Goal: Check status: Check status

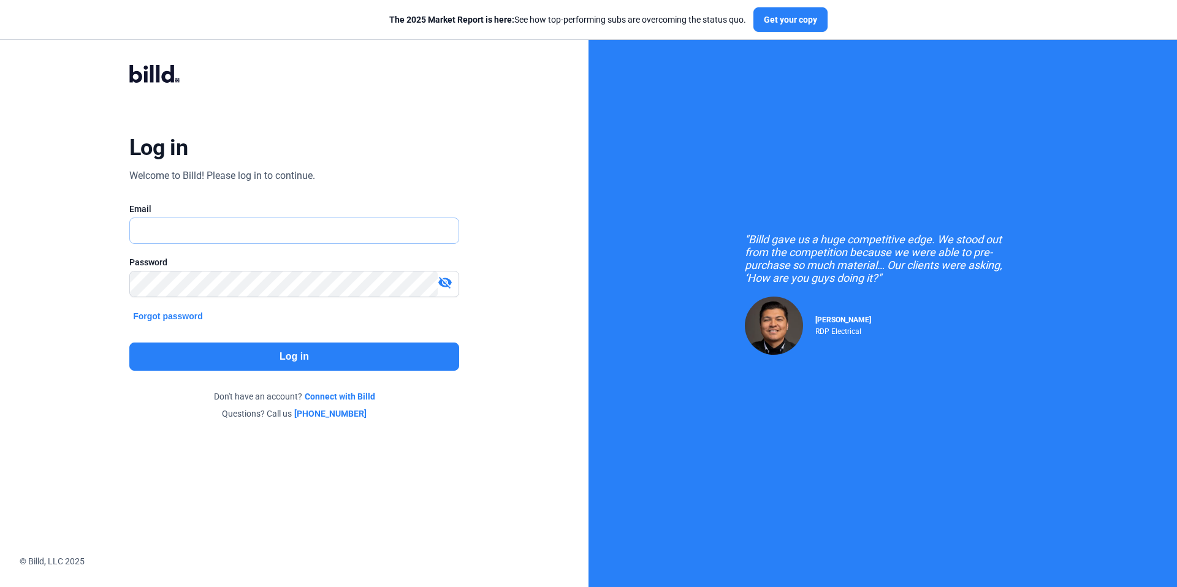
click at [240, 231] on input "text" at bounding box center [287, 230] width 315 height 25
type input "[EMAIL_ADDRESS][DOMAIN_NAME]"
click at [314, 343] on button "Log in" at bounding box center [294, 357] width 330 height 28
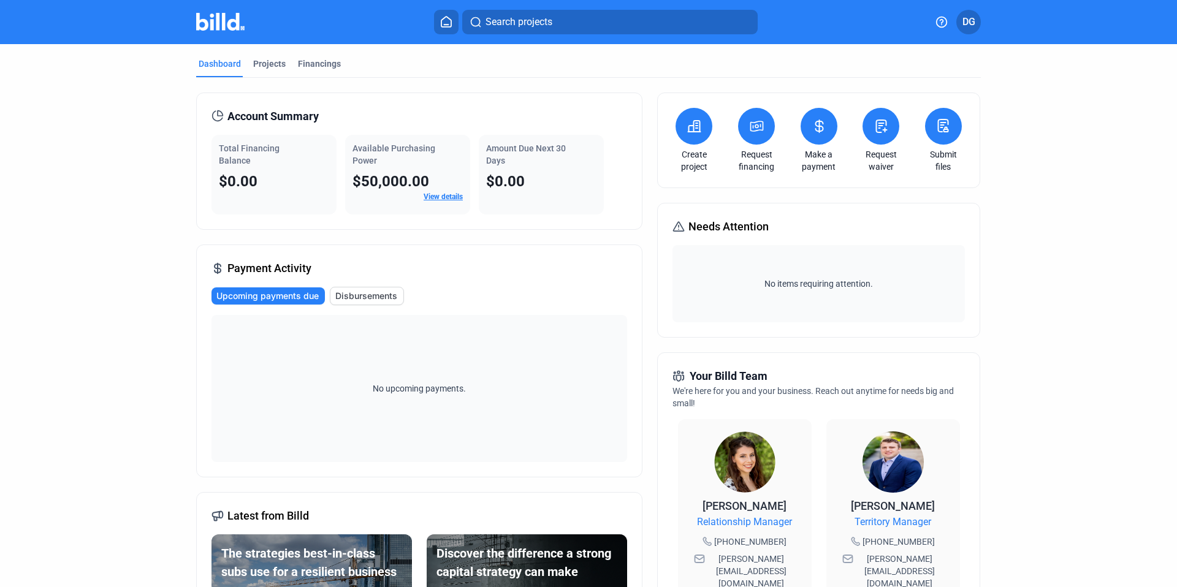
click at [815, 130] on icon at bounding box center [818, 126] width 7 height 12
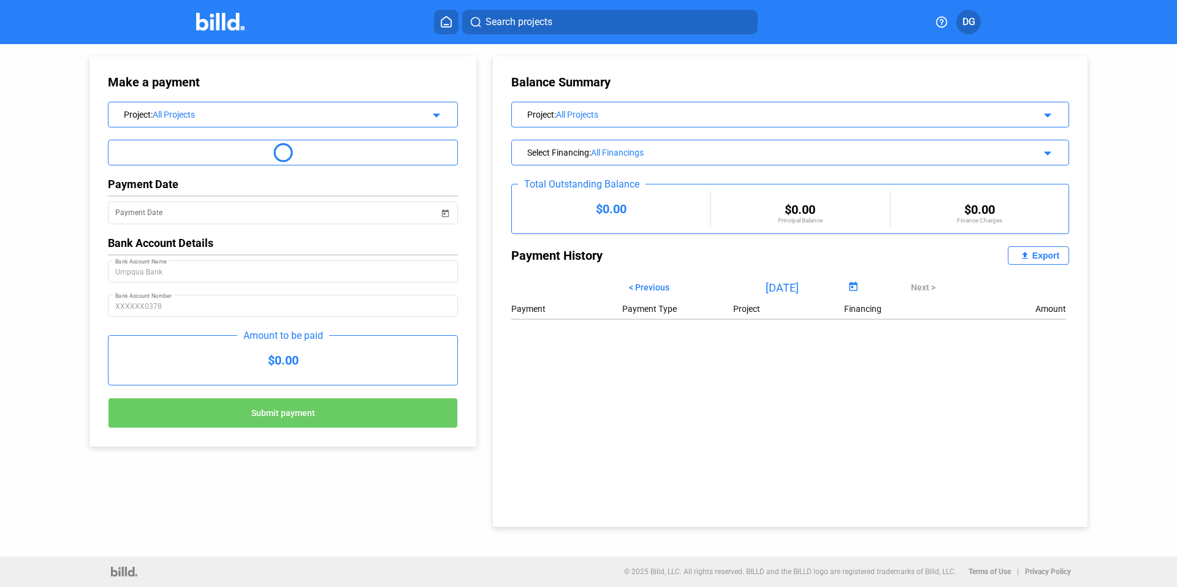
click at [843, 286] on span "Open calendar" at bounding box center [852, 287] width 29 height 29
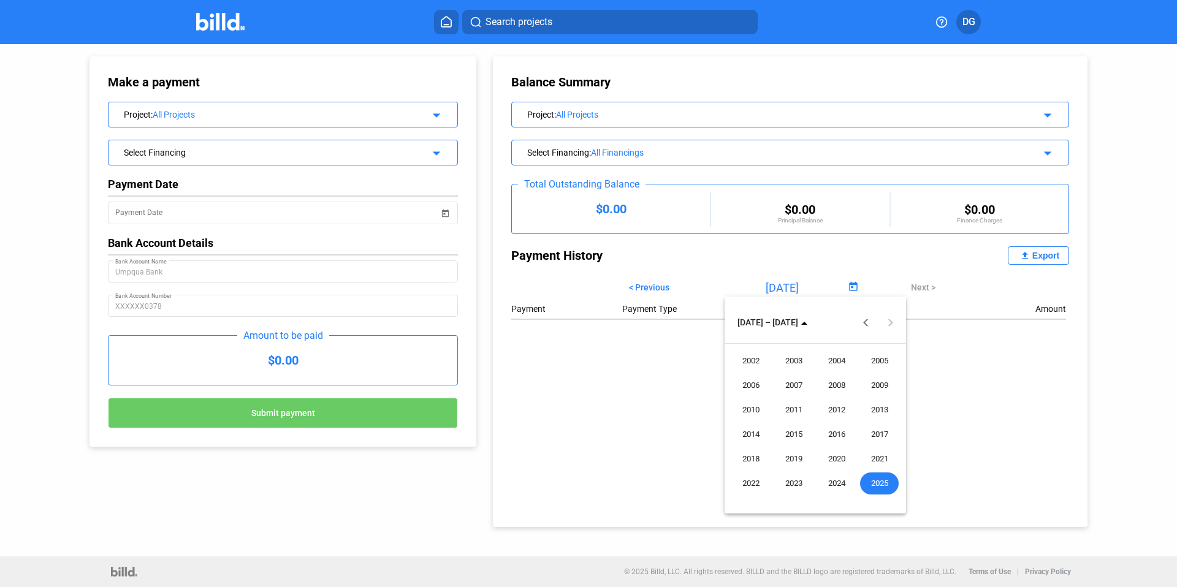
click at [734, 280] on div at bounding box center [588, 293] width 1177 height 587
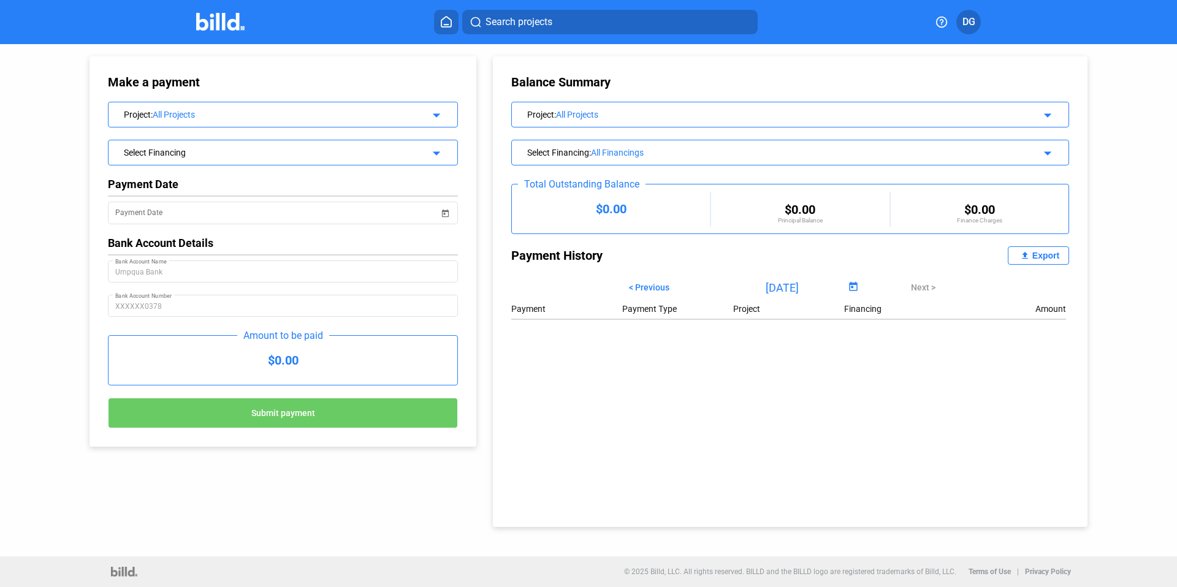
click at [754, 288] on input "[DATE]" at bounding box center [782, 287] width 126 height 18
click at [649, 286] on span "< Previous" at bounding box center [649, 288] width 40 height 10
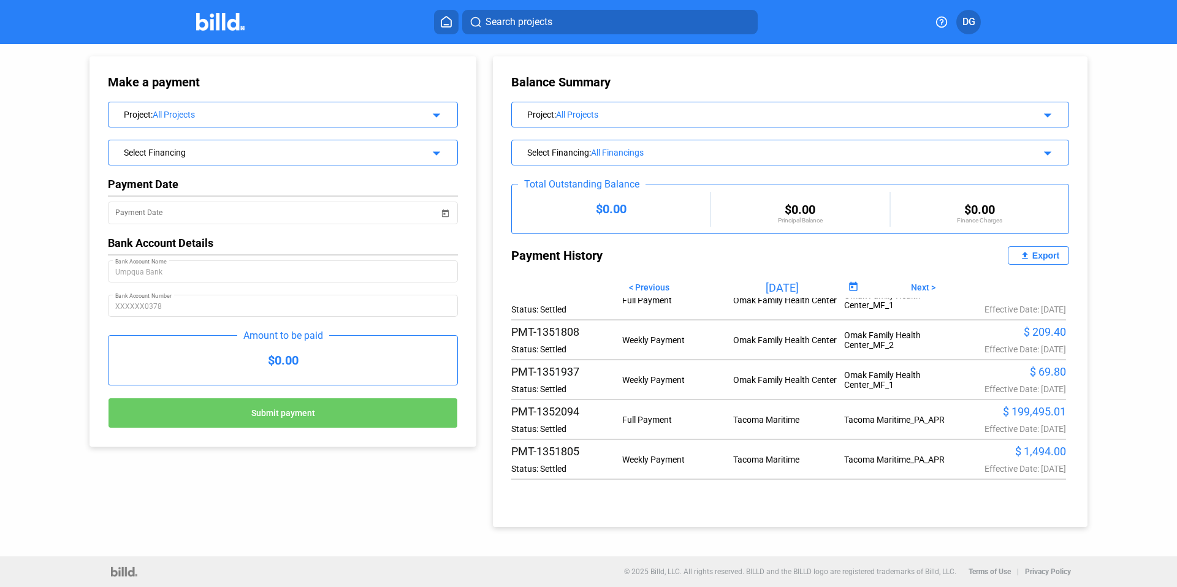
scroll to position [122, 0]
click at [547, 460] on div "PMT-1351805 Status: Settled" at bounding box center [566, 456] width 111 height 29
click at [533, 448] on div "PMT-1351805" at bounding box center [566, 448] width 111 height 13
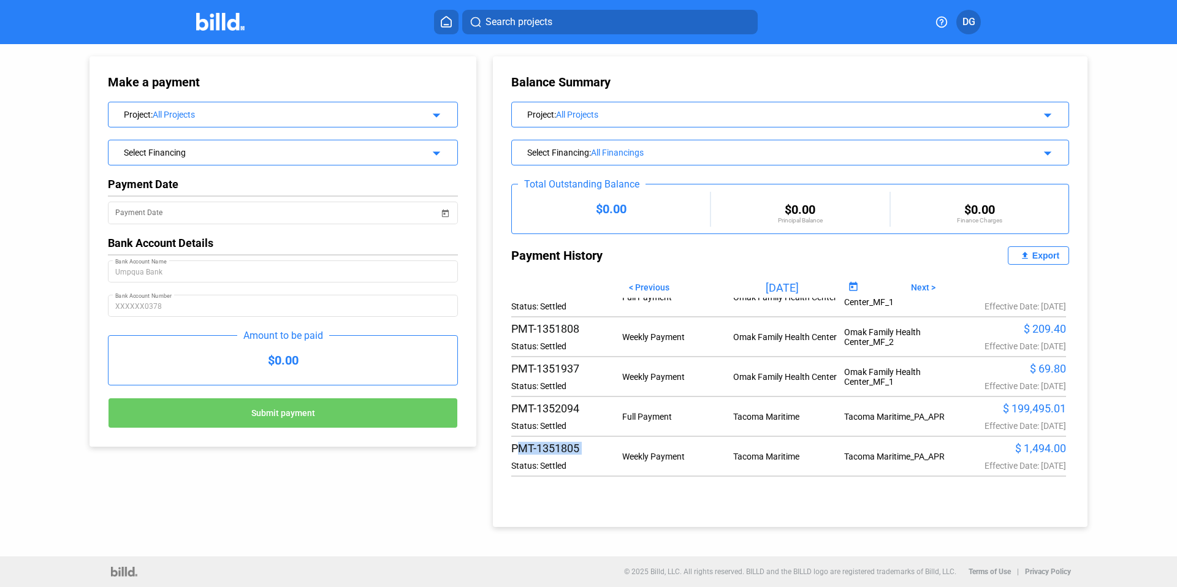
copy div "PMT-1351805"
click at [1009, 409] on div "$ 199,495.01" at bounding box center [1010, 408] width 111 height 13
drag, startPoint x: 591, startPoint y: 405, endPoint x: 826, endPoint y: 395, distance: 235.6
click at [595, 405] on div "PMT-1352094" at bounding box center [566, 408] width 111 height 13
drag, startPoint x: 1001, startPoint y: 401, endPoint x: 1029, endPoint y: 398, distance: 28.4
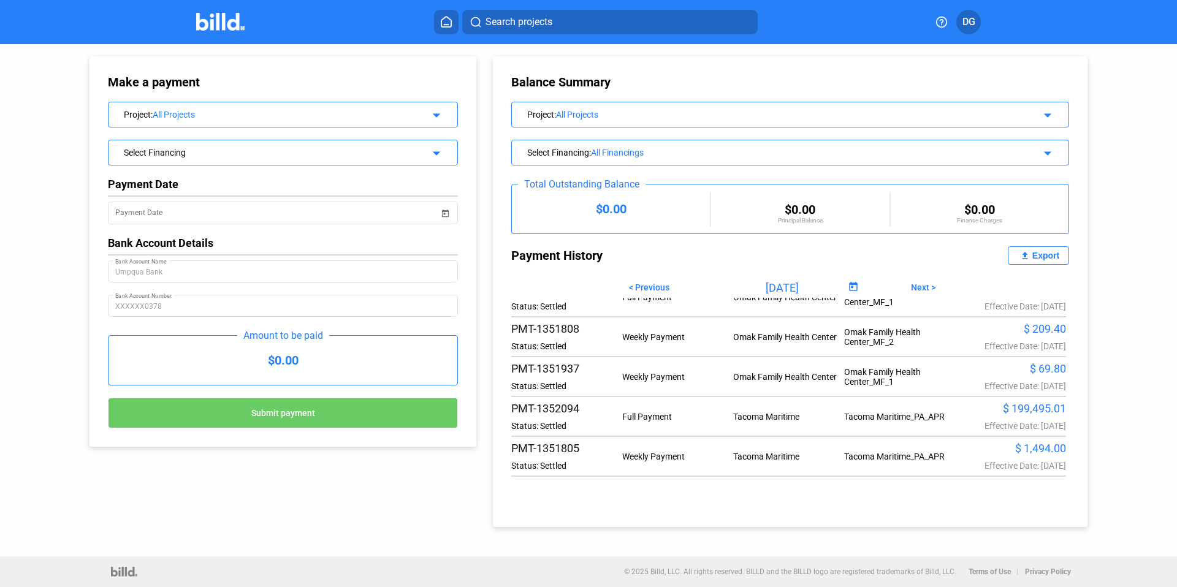
click at [1001, 401] on div "Payment Payment Type Project Financing Amount PMT-1353829 Status: Settled Weekl…" at bounding box center [790, 390] width 558 height 184
click at [1030, 411] on div "$ 199,495.01" at bounding box center [1010, 408] width 111 height 13
click at [997, 416] on div "$ 199,495.01 Effective Date: [DATE]" at bounding box center [1010, 416] width 111 height 29
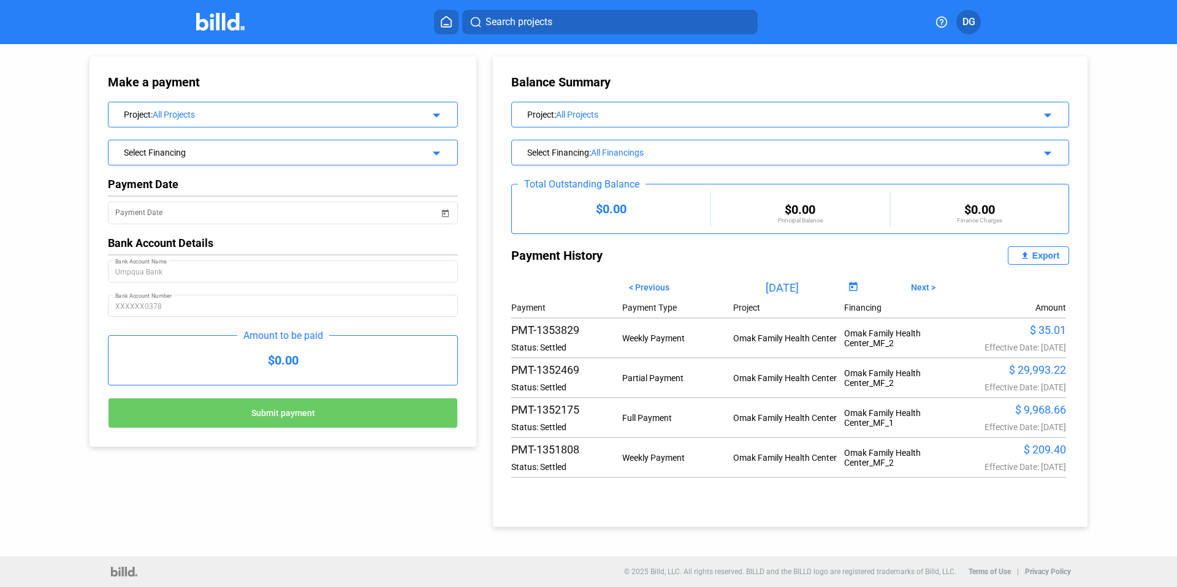
scroll to position [0, 0]
click at [566, 378] on div "PMT-1352469 Status: Settled" at bounding box center [566, 379] width 111 height 29
click at [536, 387] on div "Status: Settled" at bounding box center [566, 389] width 111 height 10
click at [538, 385] on div "Status: Settled" at bounding box center [566, 389] width 111 height 10
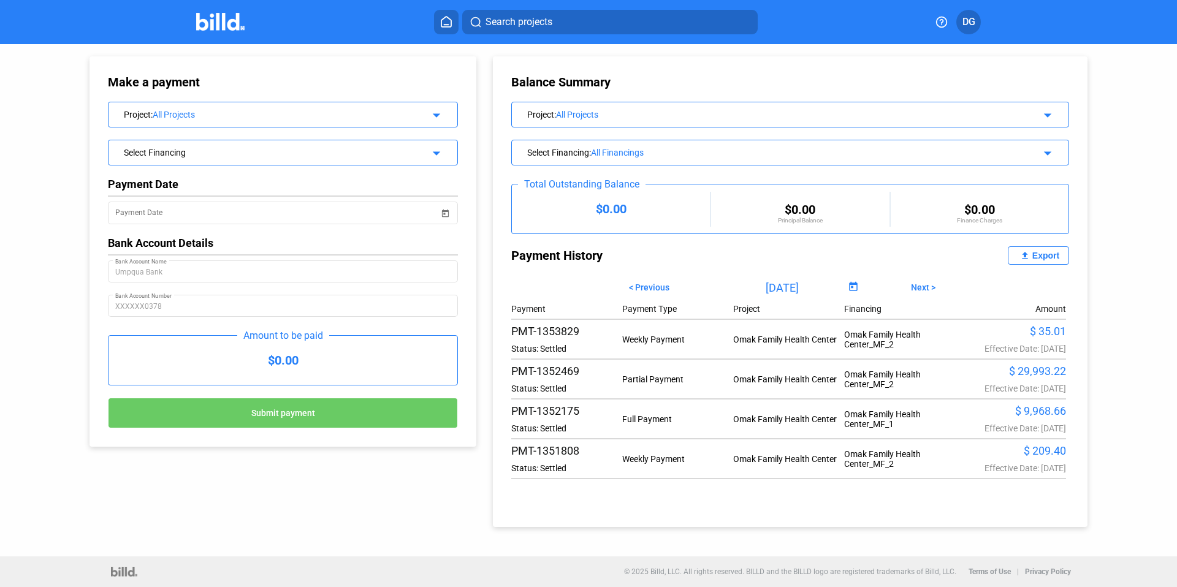
click at [596, 379] on div "PMT-1352469 Status: Settled" at bounding box center [566, 379] width 111 height 29
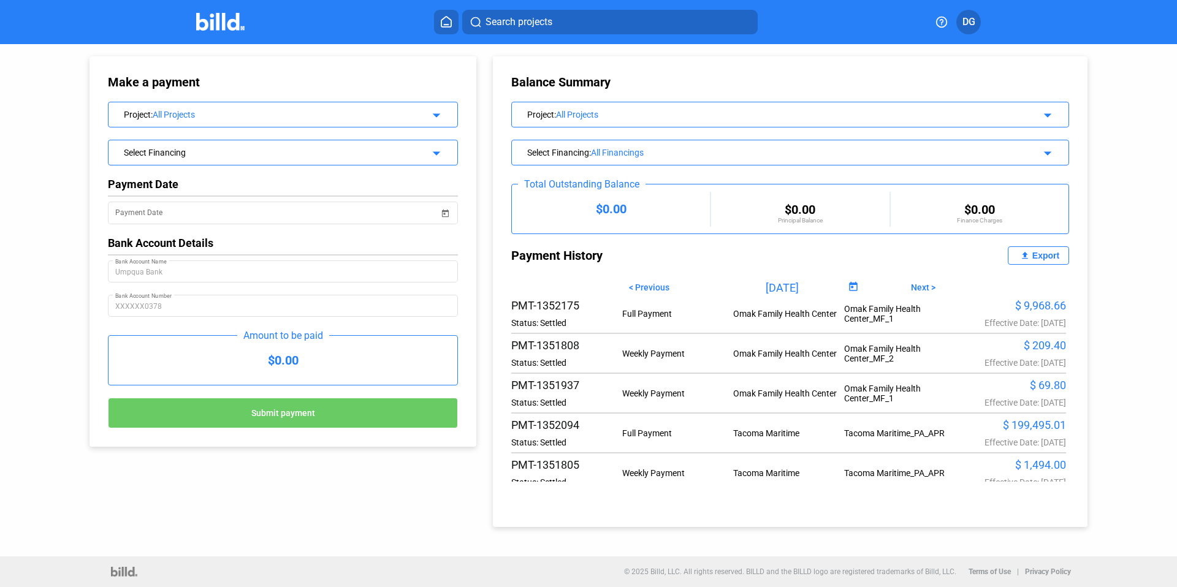
scroll to position [122, 0]
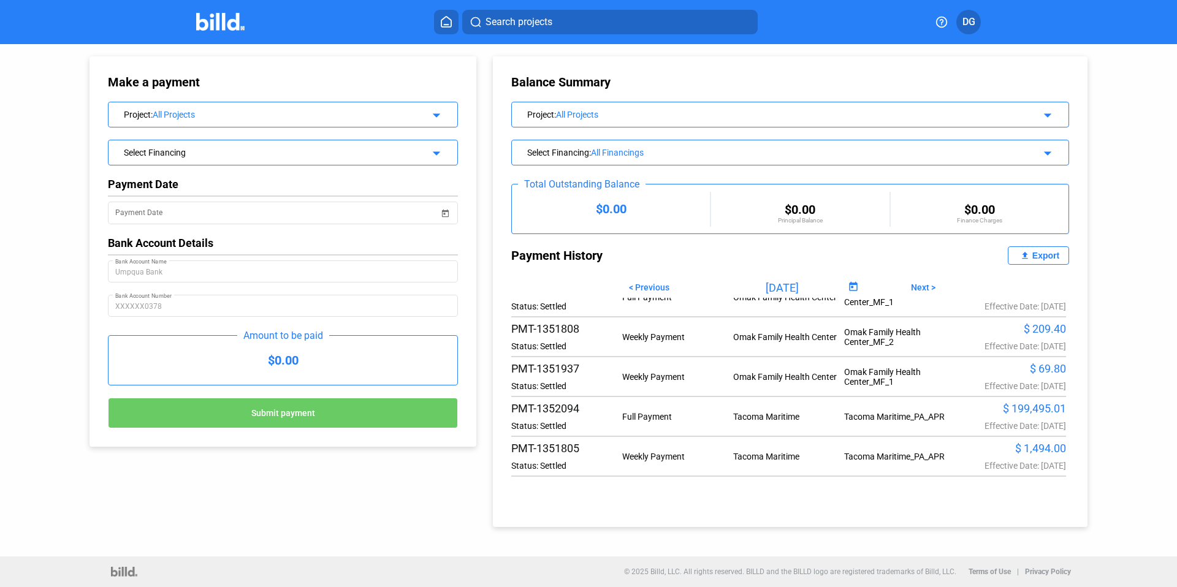
drag, startPoint x: 996, startPoint y: 408, endPoint x: 1058, endPoint y: 410, distance: 62.5
click at [1058, 410] on div "$ 199,495.01" at bounding box center [1010, 408] width 111 height 13
click at [964, 409] on div "$ 199,495.01" at bounding box center [1010, 408] width 111 height 13
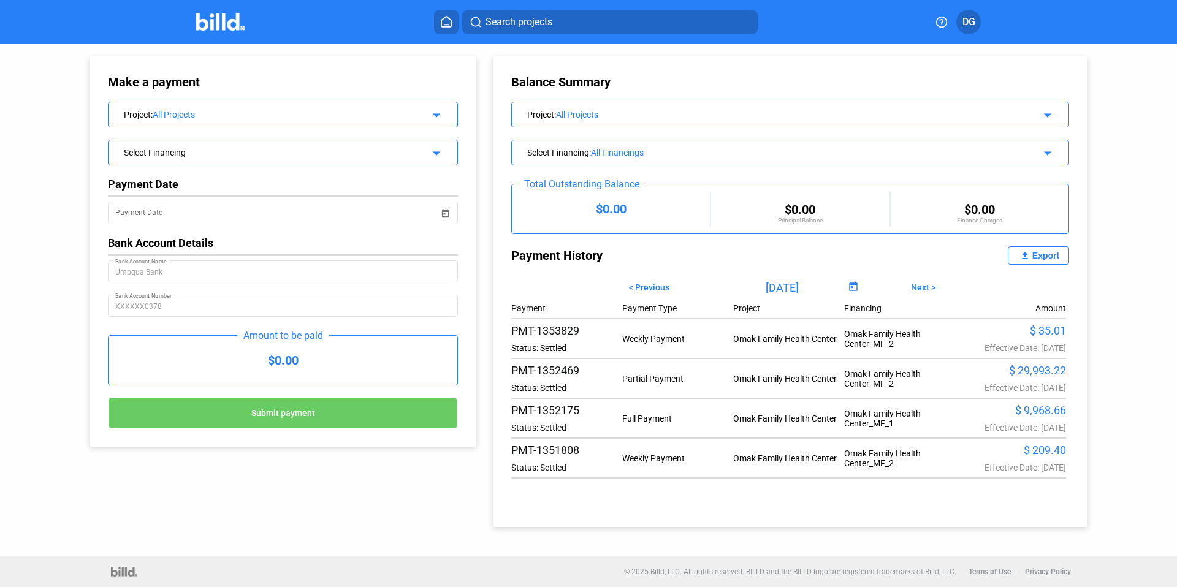
scroll to position [0, 0]
click at [553, 332] on div "PMT-1353829" at bounding box center [566, 331] width 111 height 13
click at [561, 333] on div "PMT-1353829" at bounding box center [566, 331] width 111 height 13
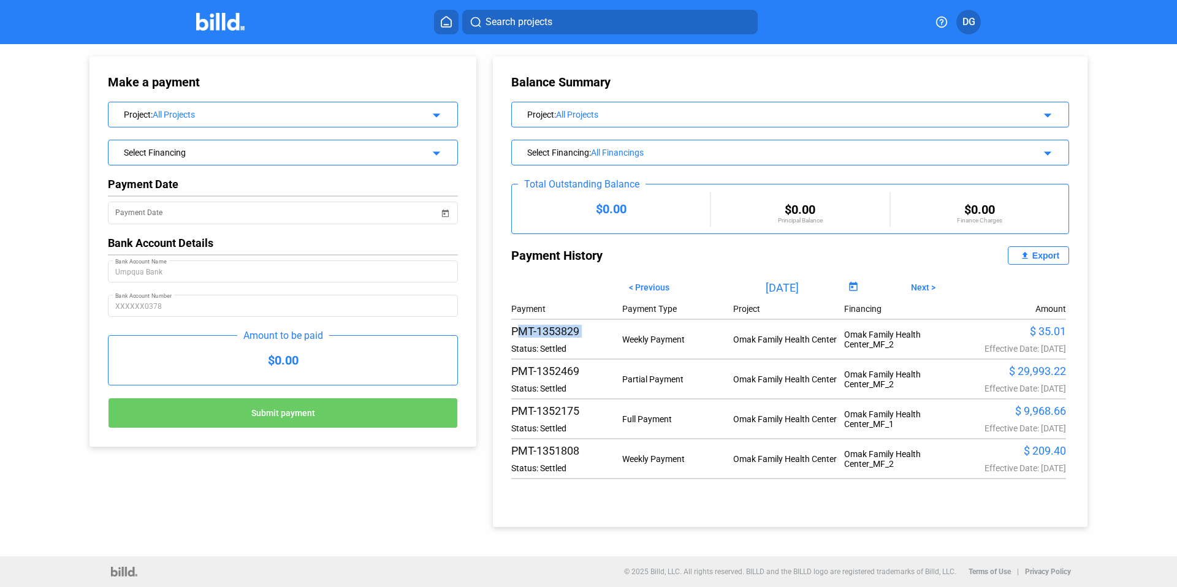
click at [561, 333] on div "PMT-1353829" at bounding box center [566, 331] width 111 height 13
